Goal: Transaction & Acquisition: Subscribe to service/newsletter

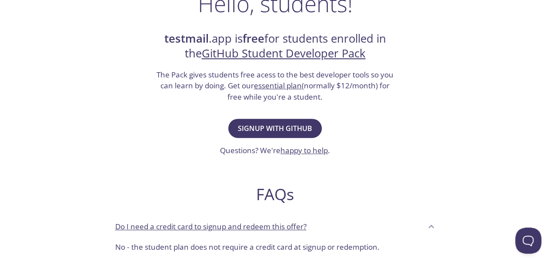
scroll to position [156, 0]
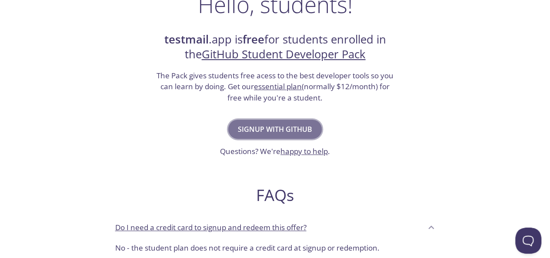
click at [277, 129] on span "Signup with GitHub" at bounding box center [275, 129] width 74 height 12
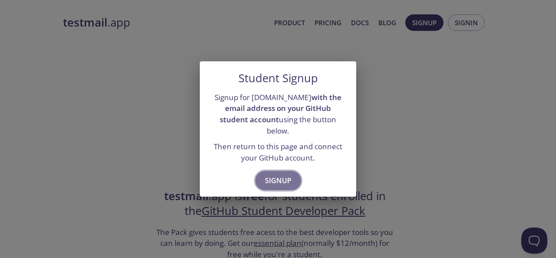
click at [279, 175] on span "Signup" at bounding box center [278, 180] width 27 height 12
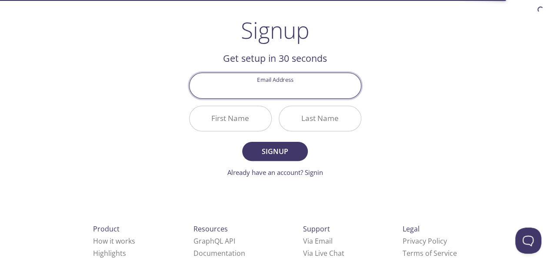
scroll to position [48, 0]
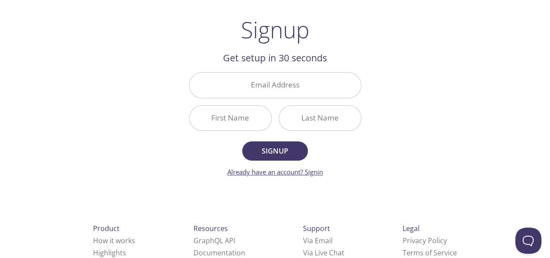
click at [308, 174] on link "Already have an account? Signin" at bounding box center [275, 171] width 96 height 9
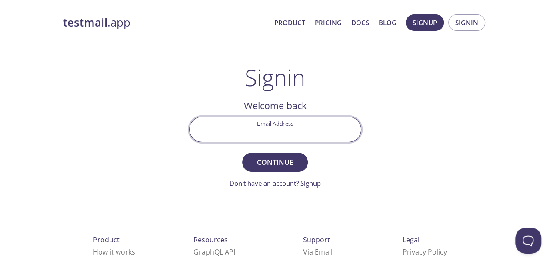
click at [295, 137] on input "Email Address" at bounding box center [274, 129] width 171 height 25
type input "[EMAIL_ADDRESS][DOMAIN_NAME]"
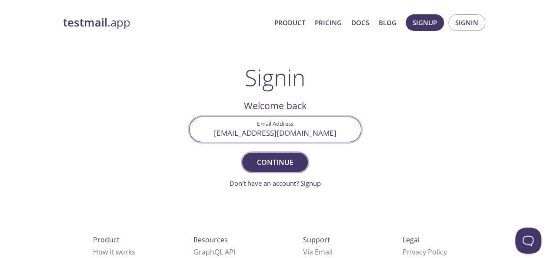
click at [281, 167] on span "Continue" at bounding box center [275, 162] width 46 height 12
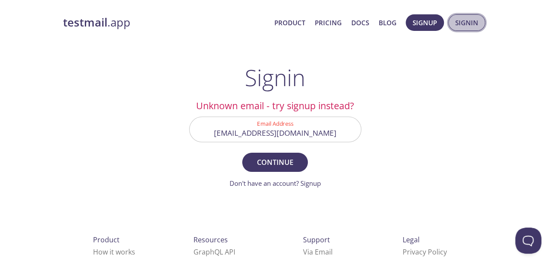
click at [461, 23] on span "Signin" at bounding box center [466, 22] width 23 height 11
click at [291, 170] on button "Continue" at bounding box center [274, 162] width 65 height 19
click at [316, 183] on link "Don't have an account? Signup" at bounding box center [274, 183] width 91 height 9
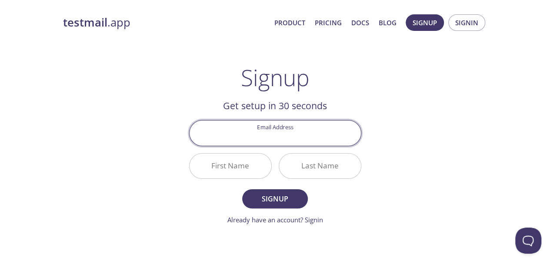
click at [272, 137] on input "Email Address" at bounding box center [274, 132] width 171 height 25
type input "[EMAIL_ADDRESS][DOMAIN_NAME]"
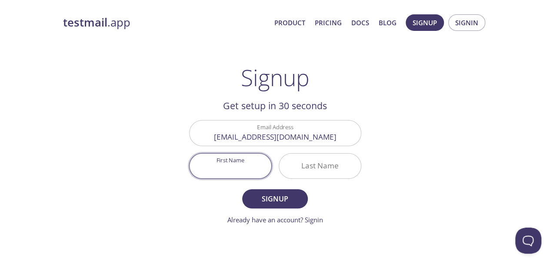
click at [243, 173] on input "First Name" at bounding box center [230, 165] width 82 height 25
type input "Pooja"
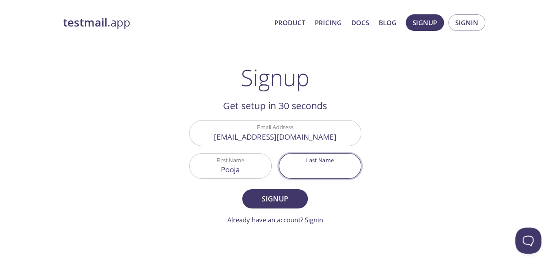
click at [314, 169] on input "Last Name" at bounding box center [320, 165] width 82 height 25
type input "k"
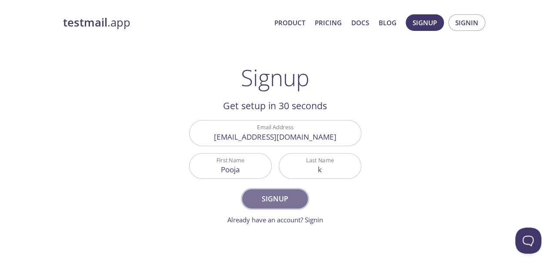
click at [283, 204] on span "Signup" at bounding box center [275, 199] width 46 height 12
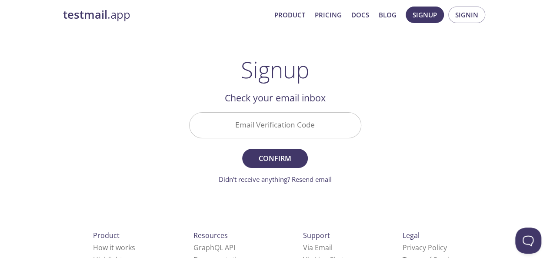
scroll to position [5, 0]
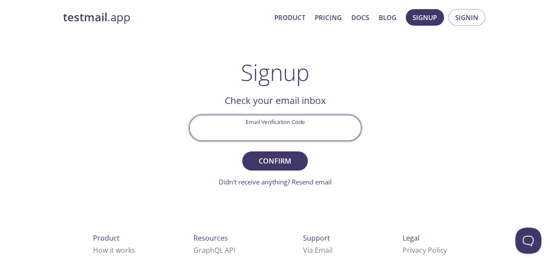
click at [245, 134] on input "Email Verification Code" at bounding box center [274, 127] width 171 height 25
paste input "TQN1NR1"
type input "TQN1NR1"
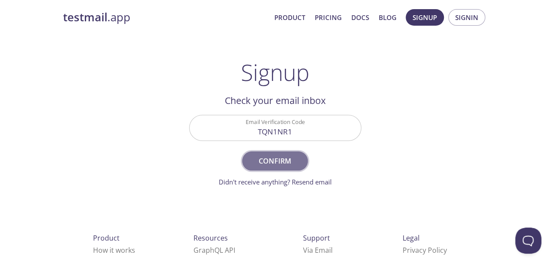
click at [301, 158] on button "Confirm" at bounding box center [274, 160] width 65 height 19
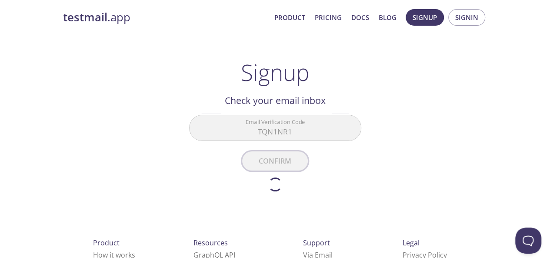
scroll to position [57, 0]
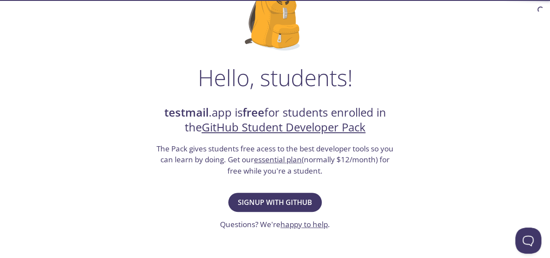
scroll to position [88, 0]
